Goal: Task Accomplishment & Management: Use online tool/utility

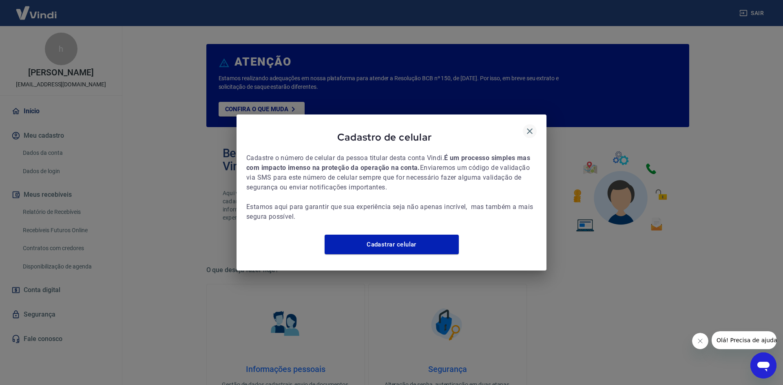
click at [528, 128] on icon "button" at bounding box center [530, 131] width 6 height 6
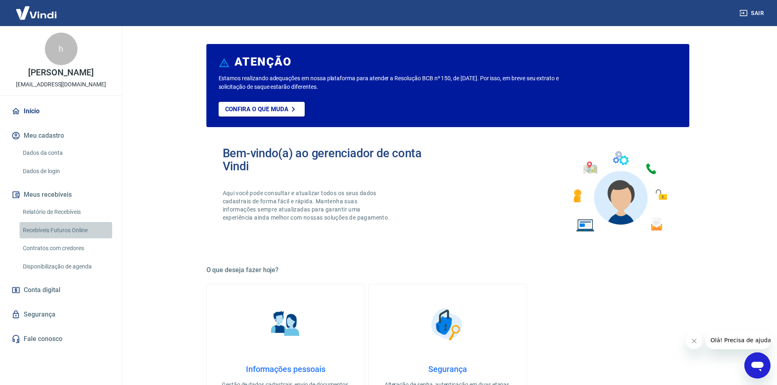
click at [55, 227] on link "Recebíveis Futuros Online" at bounding box center [66, 230] width 93 height 17
